Goal: Transaction & Acquisition: Obtain resource

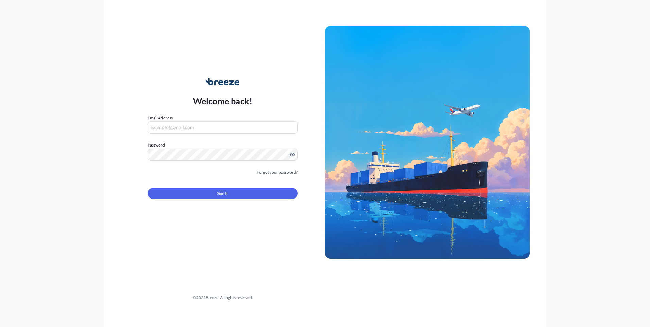
type input "[PERSON_NAME][EMAIL_ADDRESS][PERSON_NAME][DOMAIN_NAME]"
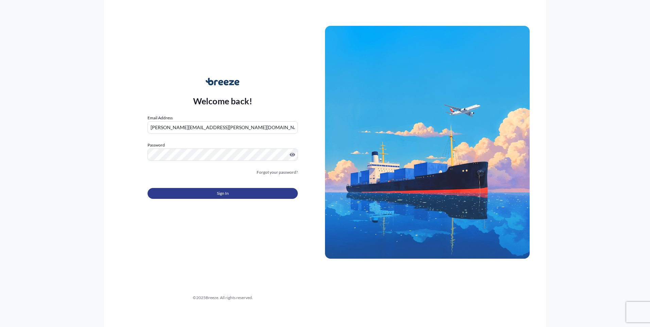
click at [270, 193] on button "Sign In" at bounding box center [223, 193] width 150 height 11
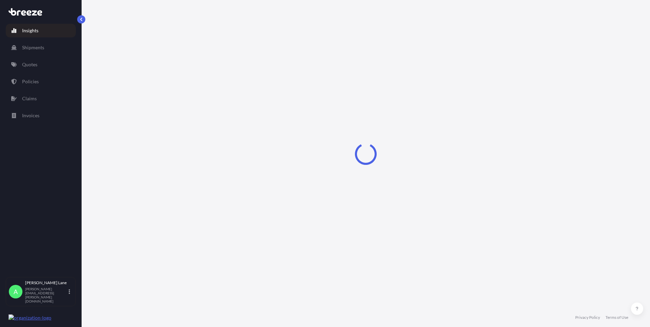
select select "2025"
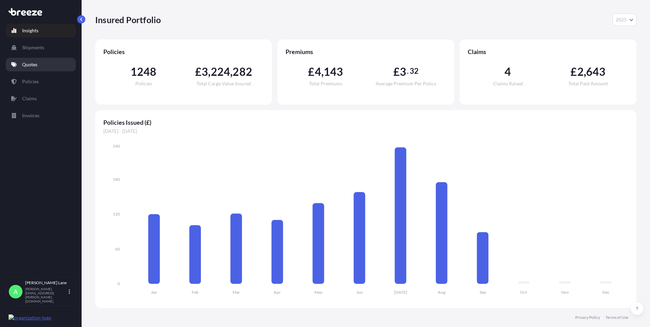
click at [41, 68] on link "Quotes" at bounding box center [41, 65] width 70 height 14
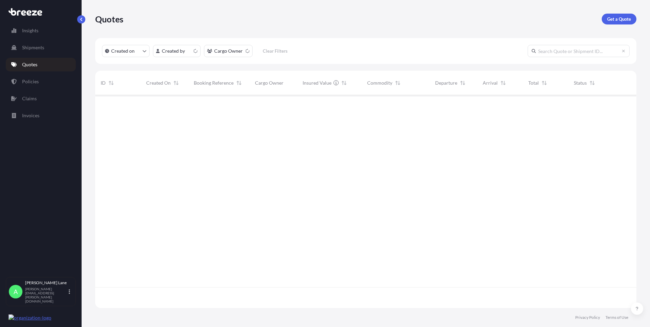
scroll to position [212, 536]
click at [617, 20] on p "Get a Quote" at bounding box center [620, 19] width 24 height 7
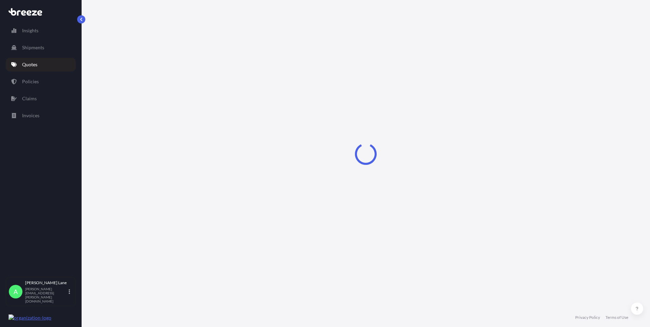
select select "Road"
select select "1"
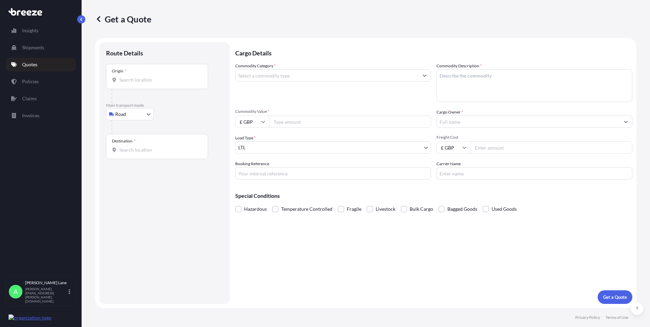
click at [154, 81] on input "Origin *" at bounding box center [159, 80] width 80 height 7
paste input "LE67 4GA"
click at [145, 104] on span "Coalville LE67 4GA , [GEOGRAPHIC_DATA]" at bounding box center [182, 104] width 106 height 14
type input "Coalville LE67 4GA, [GEOGRAPHIC_DATA]"
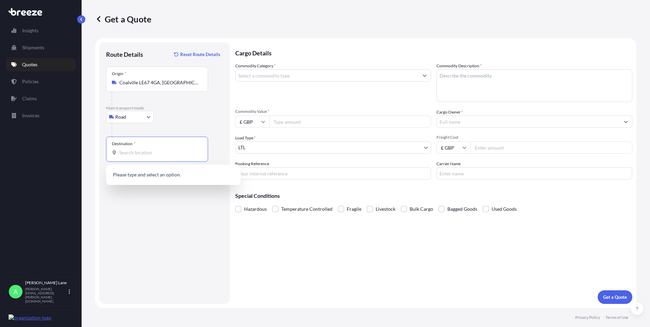
click at [152, 150] on input "Destination *" at bounding box center [159, 152] width 80 height 7
paste input "D12 X078"
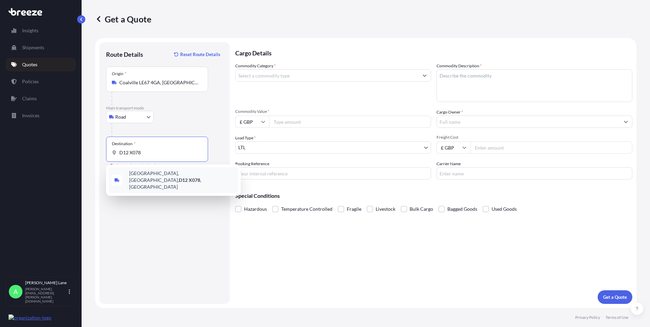
click at [163, 174] on span "[STREET_ADDRESS]" at bounding box center [182, 180] width 106 height 20
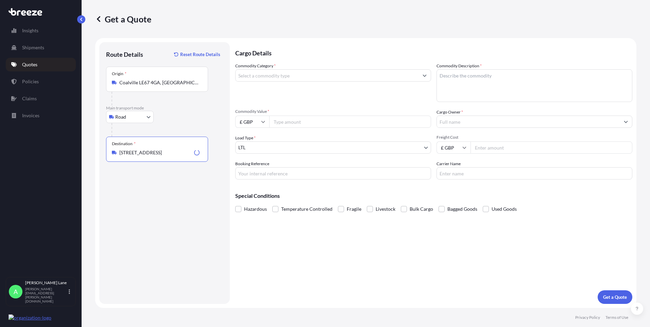
type input "[STREET_ADDRESS]"
click at [294, 77] on input "Commodity Category *" at bounding box center [327, 75] width 183 height 12
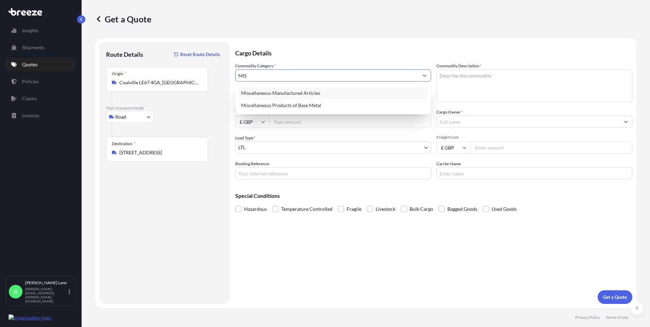
click at [312, 90] on div "Miscellaneous Manufactured Articles" at bounding box center [333, 93] width 190 height 12
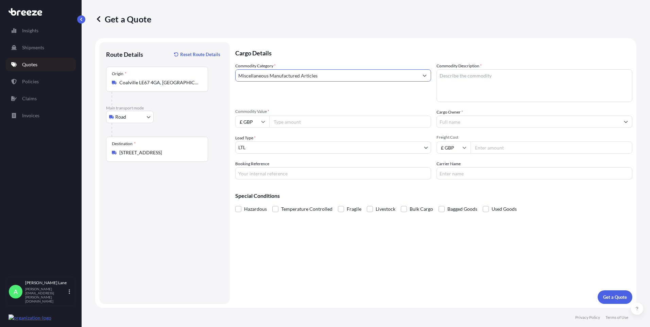
type input "Miscellaneous Manufactured Articles"
click at [301, 125] on input "Commodity Value *" at bounding box center [350, 122] width 162 height 12
type input "2250"
click at [266, 173] on input "Booking Reference" at bounding box center [333, 173] width 196 height 12
paste input "1898222"
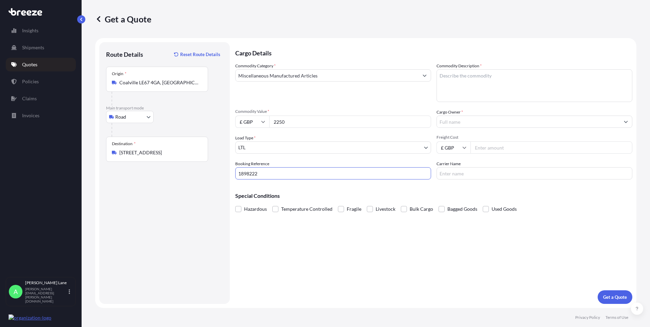
type input "1898222"
click at [463, 84] on textarea "Commodity Description *" at bounding box center [535, 85] width 196 height 33
paste textarea "13A to 16A Mains Cable 0.5m"
paste textarea "16A Extension Mains Cable 10m"
paste textarea "16A to 4-Gang Socket Mains Cable 0.5m"
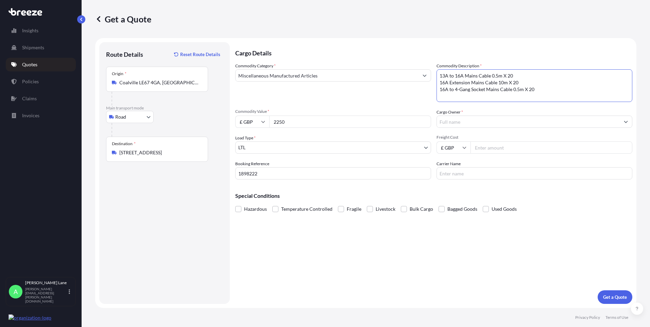
paste textarea "powerCON/XLR Mains & Audio Cable 1.5m"
paste textarea "16A Extension Mains Cable 20m"
type textarea "13A to 16A Mains Cable 0.5m X 20 16A Extension Mains Cable 10m X 20 16A to 4-Ga…"
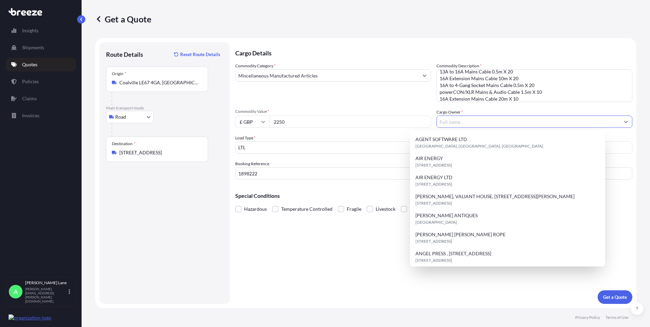
click at [457, 125] on input "Cargo Owner *" at bounding box center [528, 122] width 183 height 12
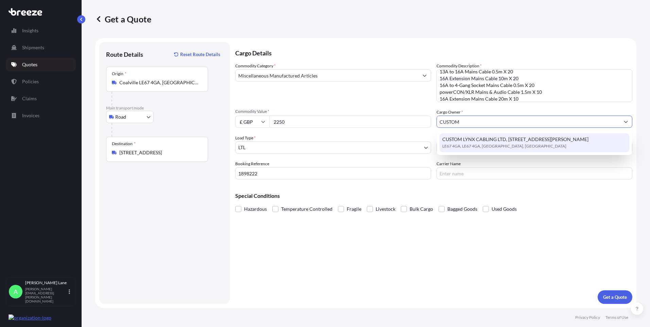
click at [491, 147] on span "LE67 4GA, LE67 4GA, [GEOGRAPHIC_DATA], [GEOGRAPHIC_DATA]" at bounding box center [505, 146] width 124 height 7
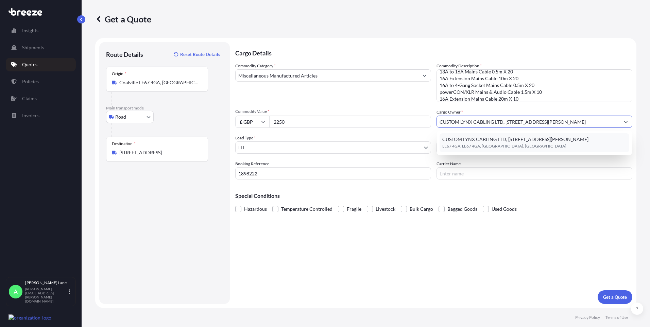
type input "CUSTOM LYNX CABLING LTD, [STREET_ADDRESS][PERSON_NAME]"
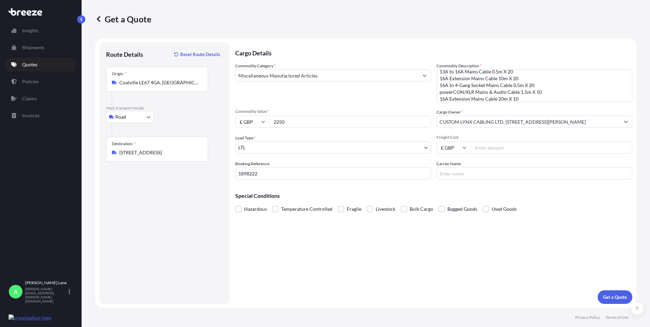
click at [490, 148] on input "Freight Cost" at bounding box center [552, 148] width 162 height 12
type input "163.76"
drag, startPoint x: 450, startPoint y: 172, endPoint x: 449, endPoint y: 179, distance: 6.7
click at [450, 172] on input "Carrier Name" at bounding box center [535, 173] width 196 height 12
type input "FEDEX"
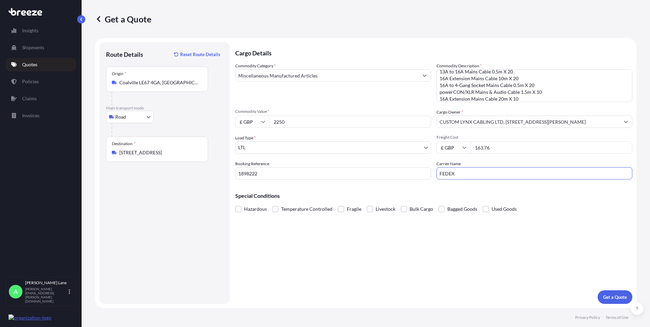
click at [400, 247] on div "Cargo Details Commodity Category * Miscellaneous Manufactured Articles Commodit…" at bounding box center [433, 173] width 397 height 262
click at [604, 293] on button "Get a Quote" at bounding box center [615, 298] width 35 height 14
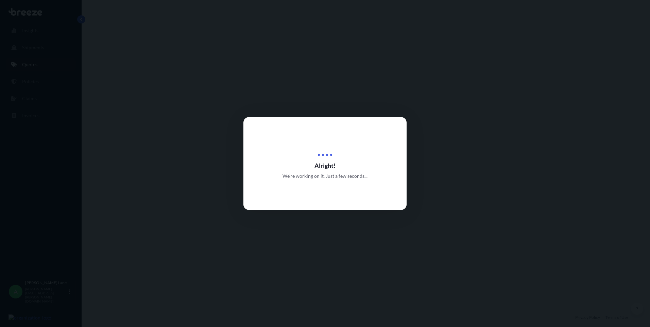
select select "Road"
select select "1"
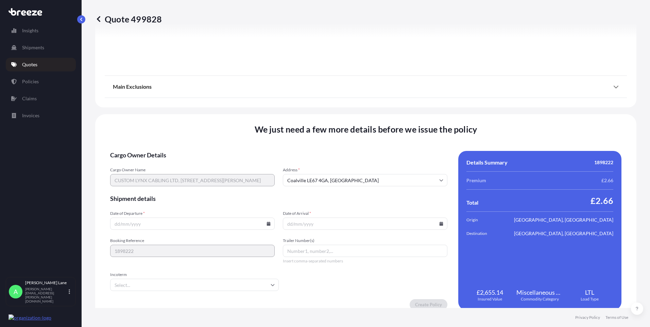
scroll to position [753, 0]
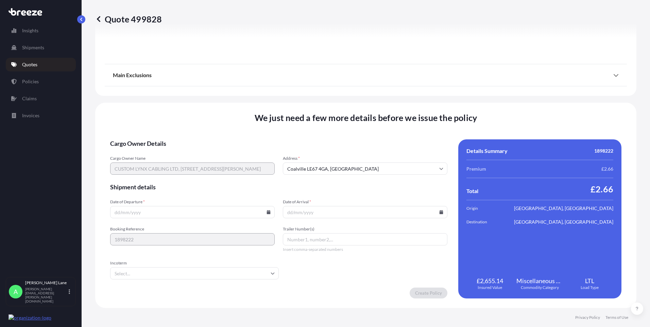
click at [271, 211] on input "Date of Departure *" at bounding box center [192, 212] width 165 height 12
click at [267, 211] on icon at bounding box center [269, 212] width 4 height 4
click at [197, 163] on button "25" at bounding box center [191, 164] width 11 height 11
type input "[DATE]"
click at [132, 274] on input "Incoterm" at bounding box center [194, 273] width 169 height 12
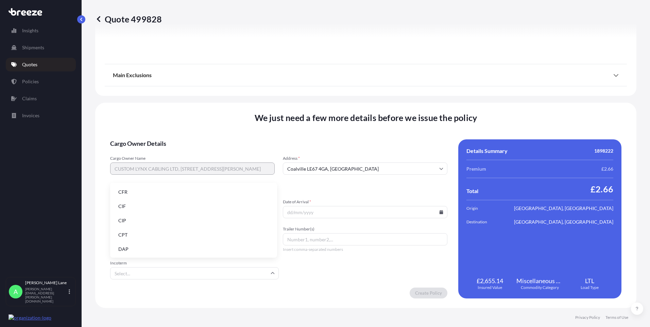
drag, startPoint x: 132, startPoint y: 250, endPoint x: 314, endPoint y: 242, distance: 181.8
click at [132, 250] on li "DAP" at bounding box center [194, 249] width 162 height 13
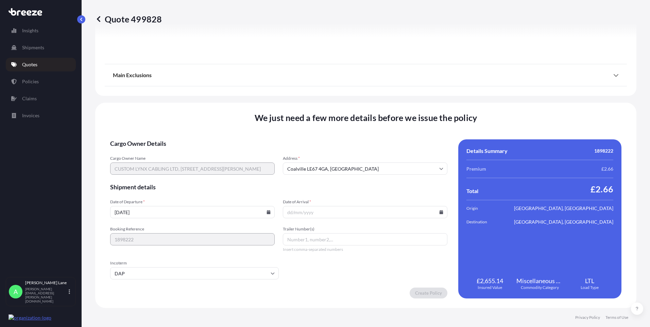
paste input "393579195830"
type input "393579195830"
click at [440, 214] on icon at bounding box center [442, 212] width 4 height 4
click at [315, 177] on button "29" at bounding box center [315, 177] width 11 height 11
type input "[DATE]"
